Goal: Information Seeking & Learning: Learn about a topic

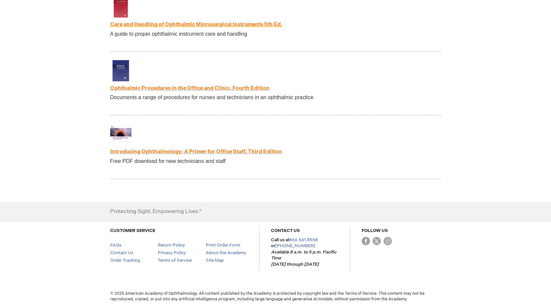
scroll to position [1412, 0]
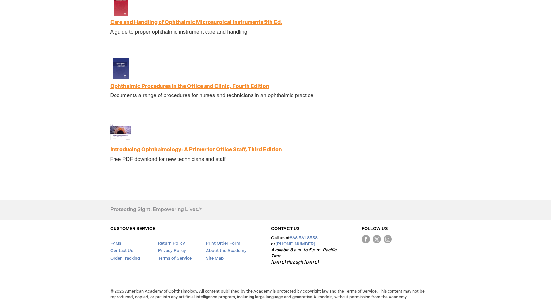
click at [219, 149] on link "Introducing Ophthalmology: A Primer for Office Staff, Third Edition" at bounding box center [196, 150] width 172 height 6
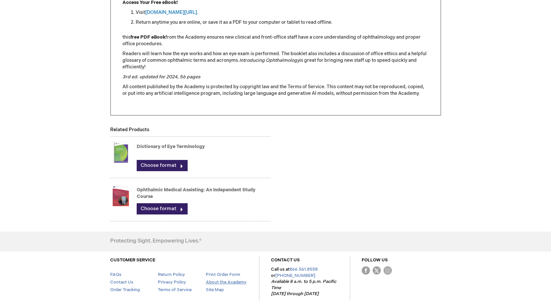
scroll to position [291, 0]
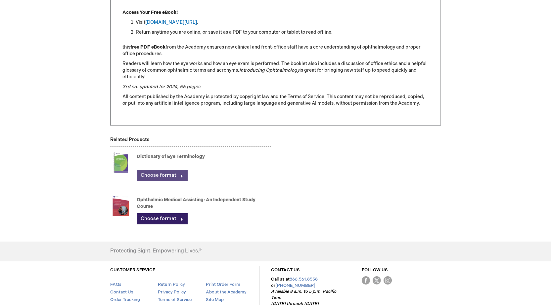
click at [170, 177] on link "Choose format" at bounding box center [162, 175] width 51 height 11
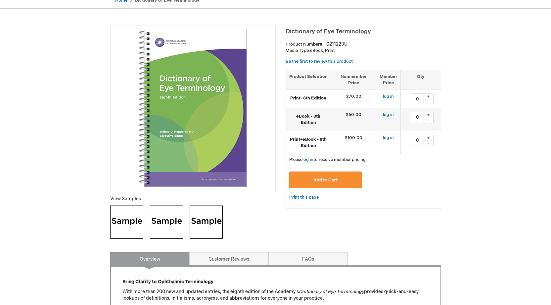
scroll to position [66, 0]
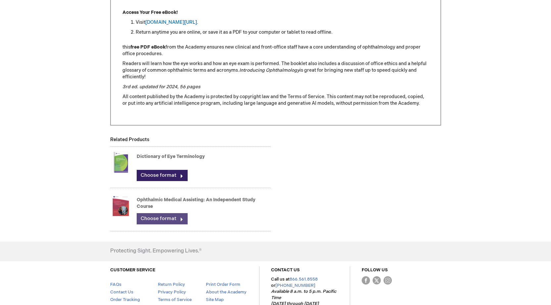
click at [153, 220] on link "Choose format" at bounding box center [162, 218] width 51 height 11
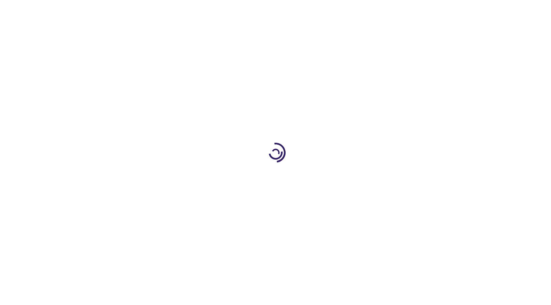
type input "0"
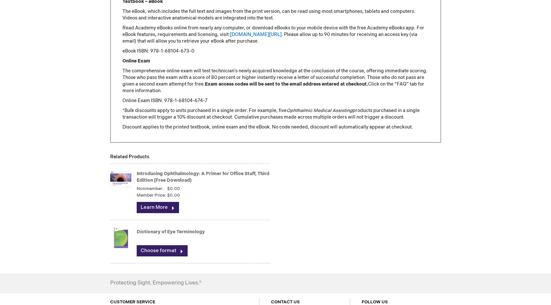
scroll to position [844, 0]
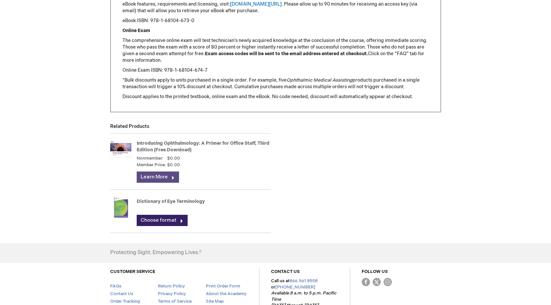
click at [150, 181] on link "Learn More" at bounding box center [158, 177] width 42 height 11
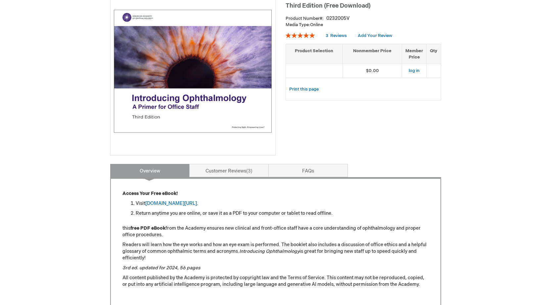
scroll to position [108, 0]
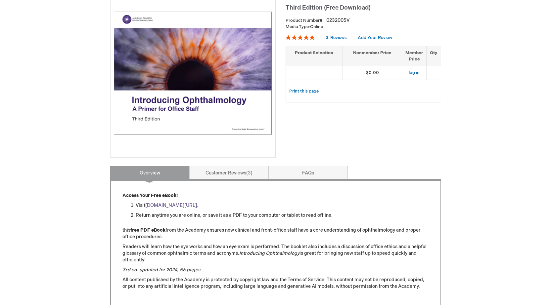
click at [197, 205] on link "[DOMAIN_NAME][URL]" at bounding box center [171, 206] width 52 height 6
